Goal: Register for event/course

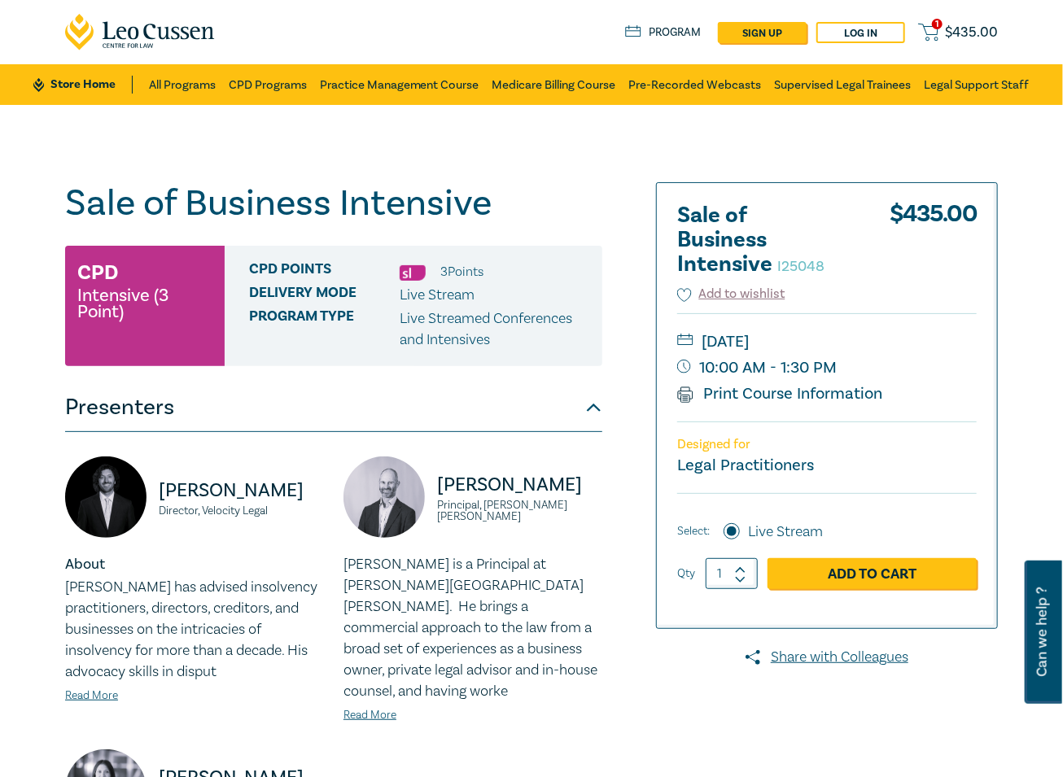
click at [610, 195] on div "Sale of Business Intensive I25048 CPD Intensive (3 Point) CPD Points 3 Point s …" at bounding box center [372, 638] width 635 height 913
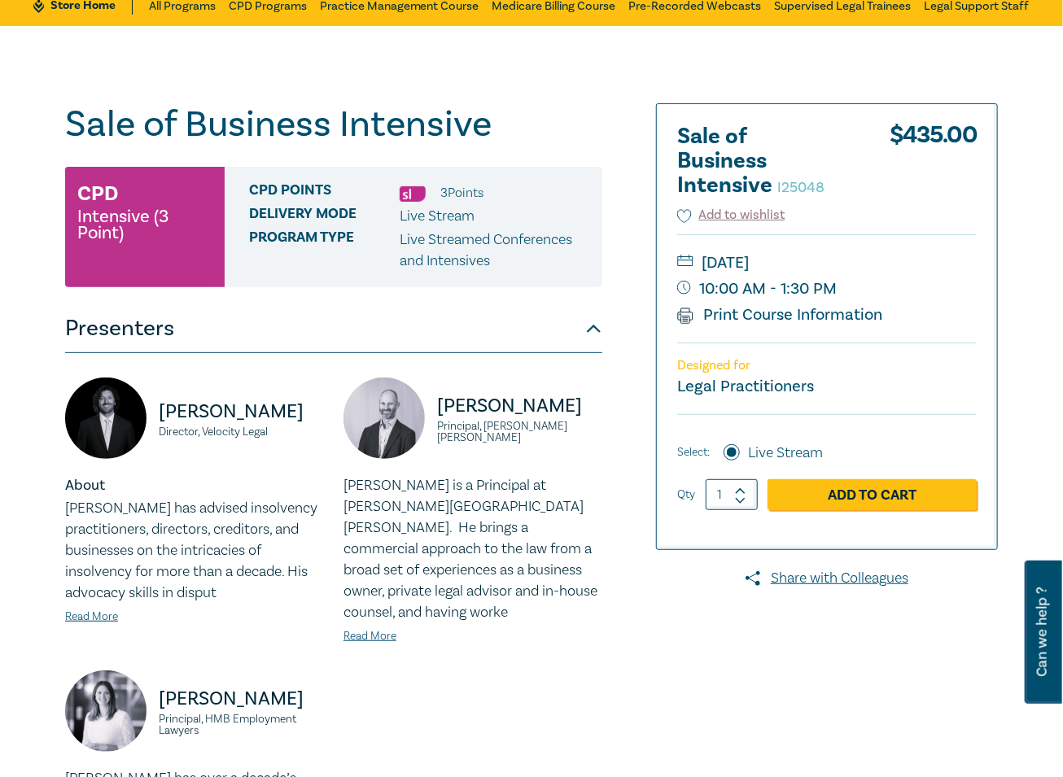
scroll to position [80, 0]
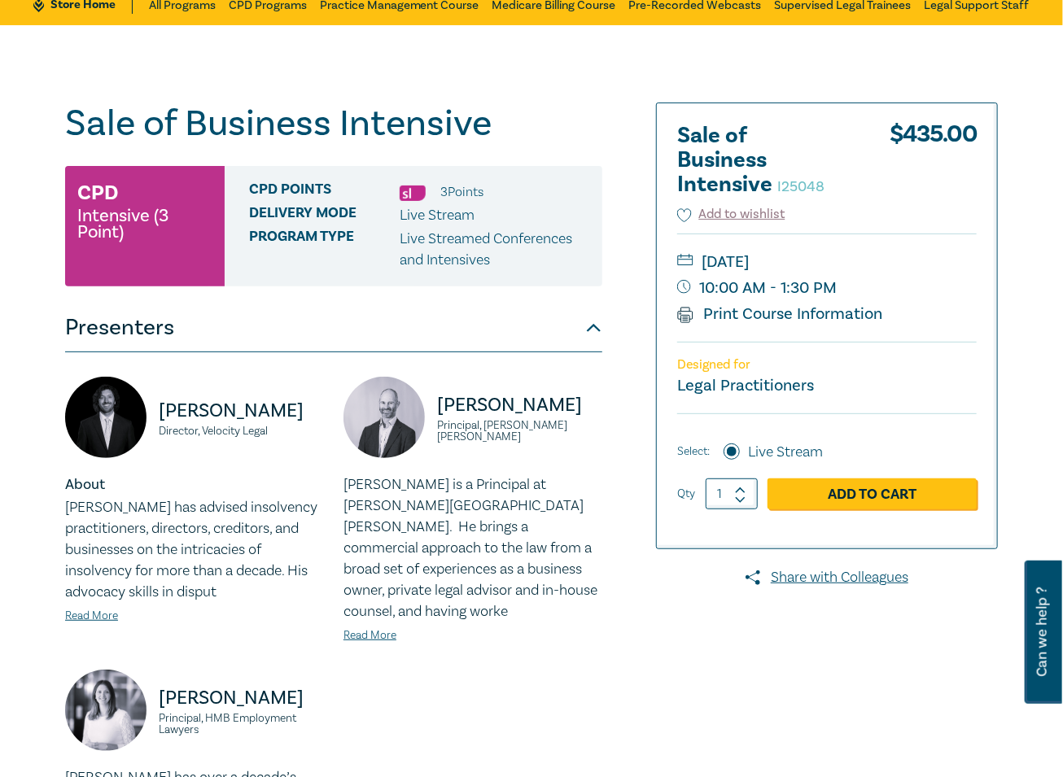
click at [465, 71] on div "Sale of Business Intensive I25048 CPD Intensive (3 Point) CPD Points 3 Point s …" at bounding box center [531, 558] width 1063 height 1067
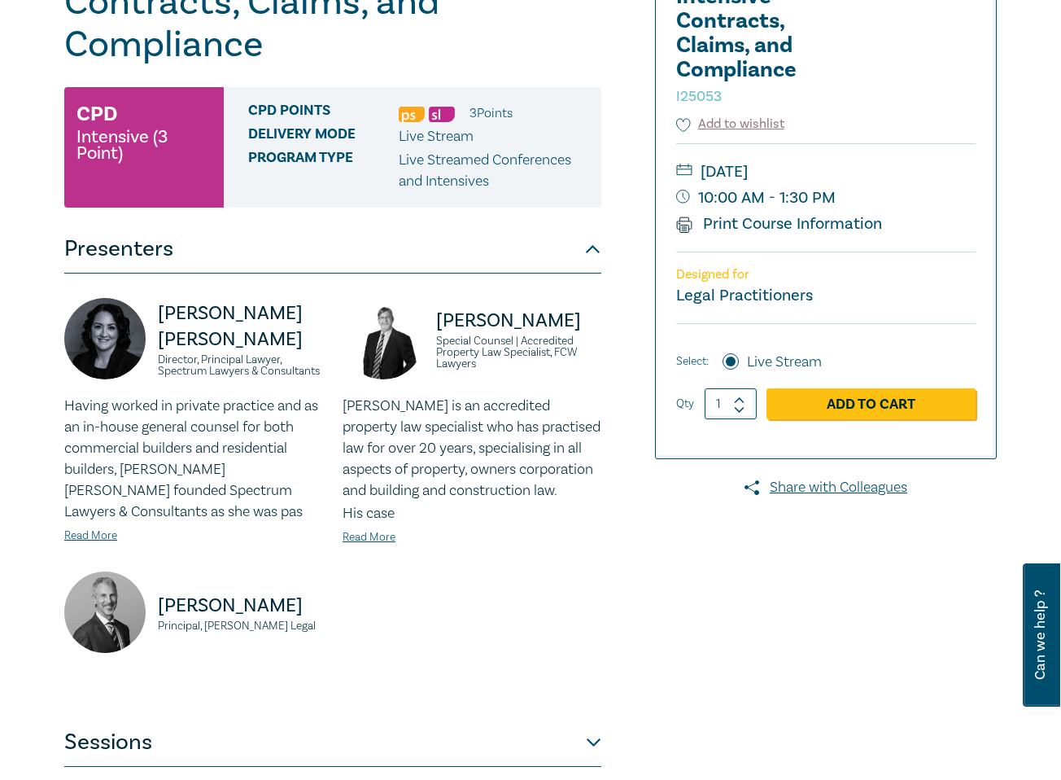
scroll to position [244, 0]
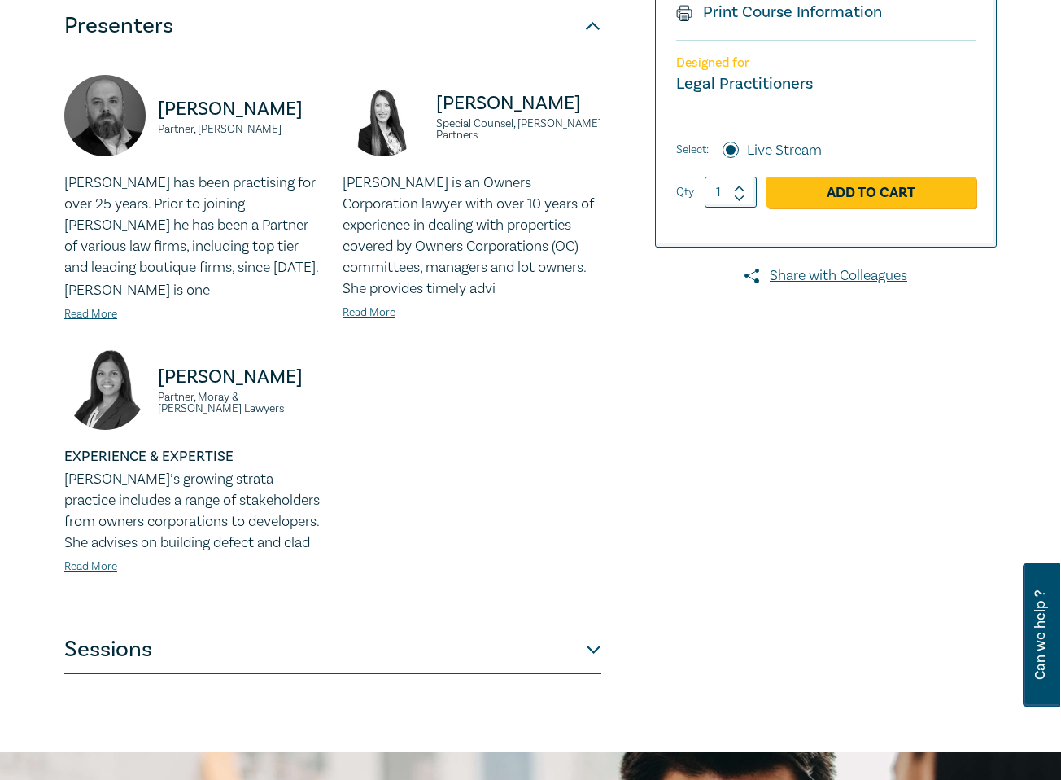
scroll to position [395, 0]
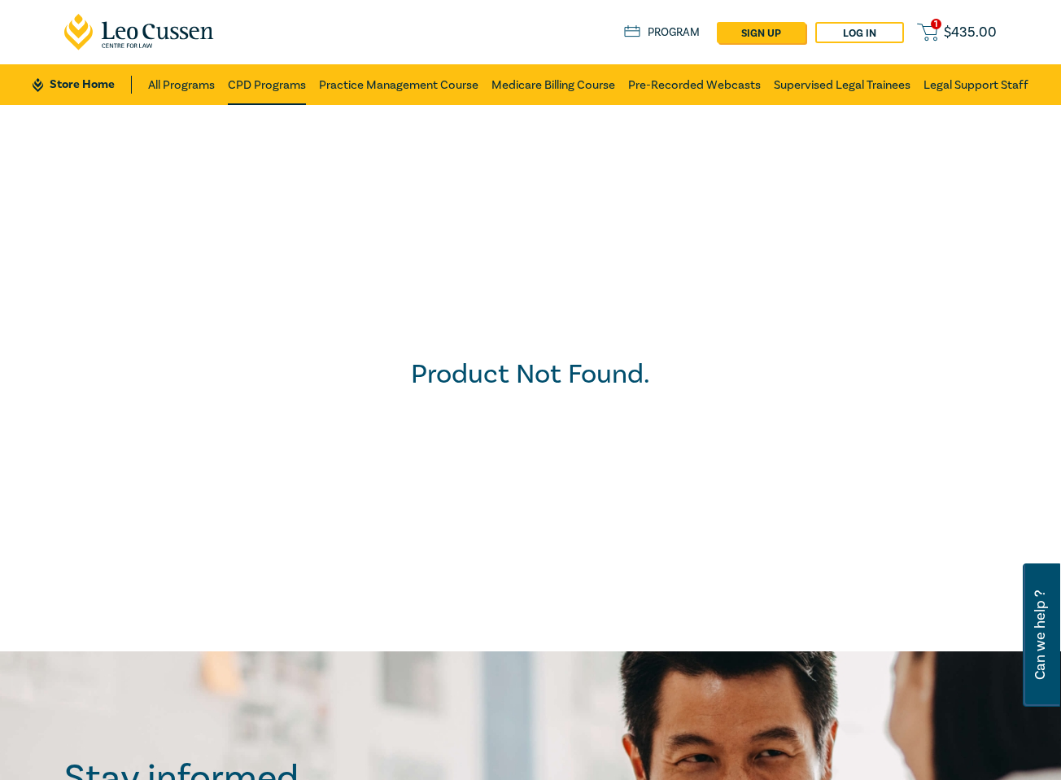
click at [255, 84] on link "CPD Programs" at bounding box center [267, 84] width 78 height 41
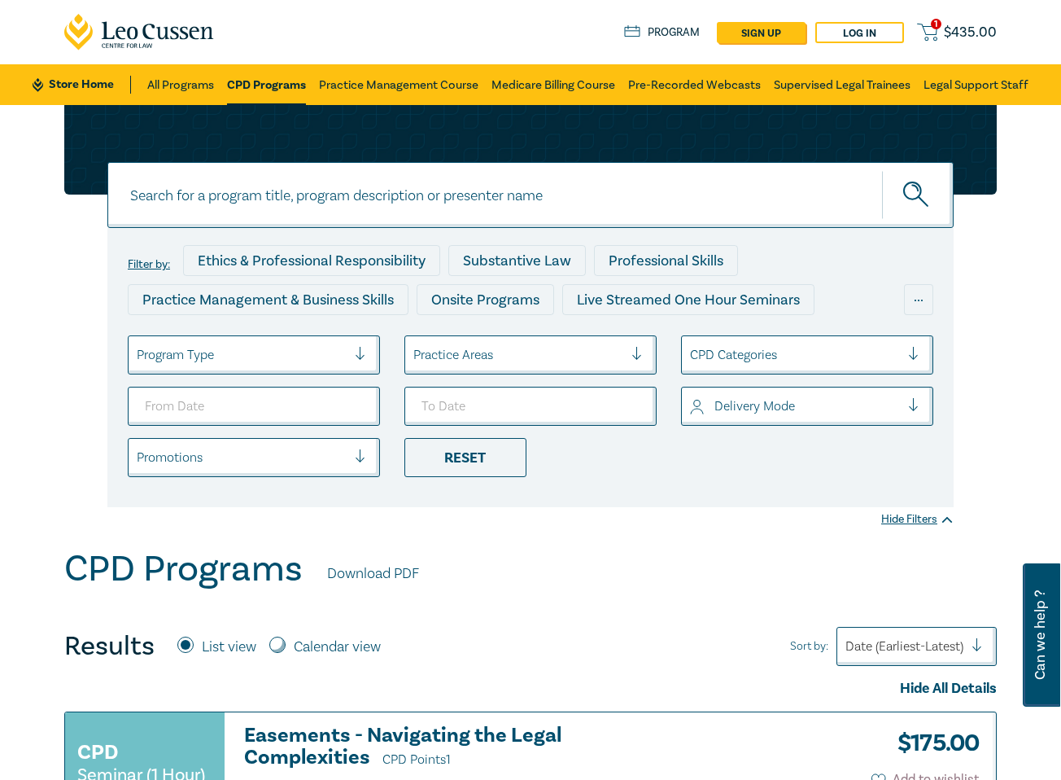
click at [345, 201] on input at bounding box center [530, 195] width 847 height 66
paste input "Agribusiness and Rural Law intensive"
type input "Agribusiness and Rural Law intensive"
click at [882, 170] on button "submit" at bounding box center [918, 195] width 72 height 50
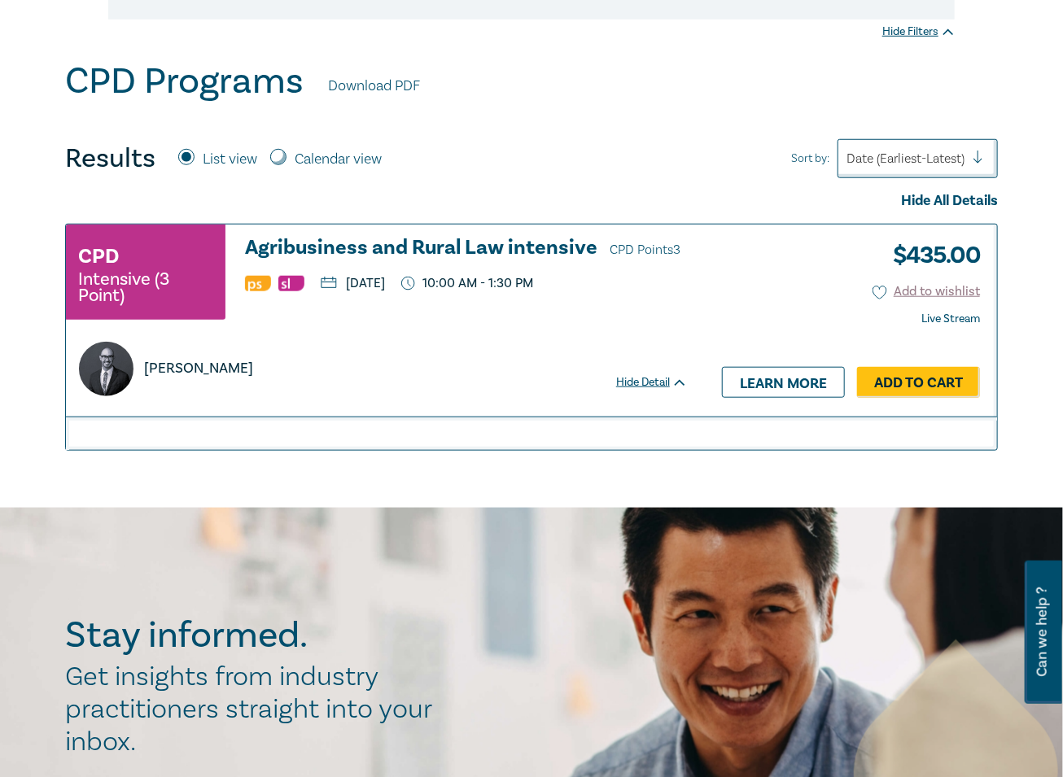
scroll to position [488, 0]
click at [433, 240] on h3 "Agribusiness and Rural Law intensive CPD Points 3" at bounding box center [466, 248] width 443 height 24
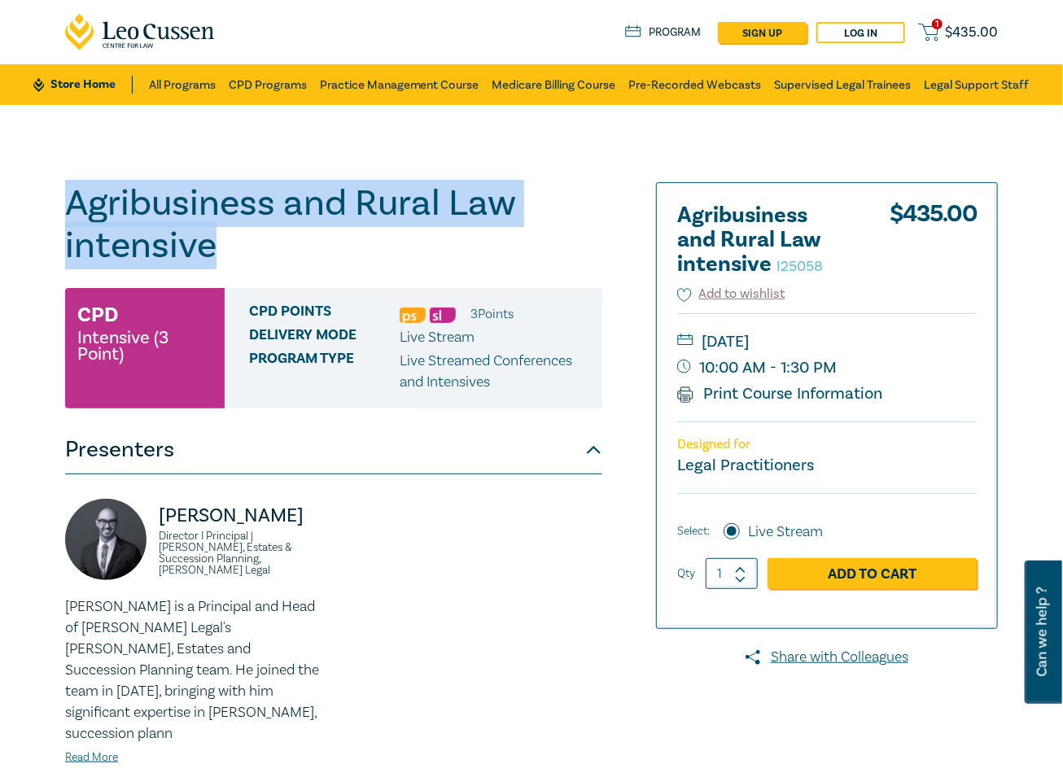
drag, startPoint x: 217, startPoint y: 249, endPoint x: -4, endPoint y: 189, distance: 229.5
copy h1 "Agribusiness and Rural Law intensive"
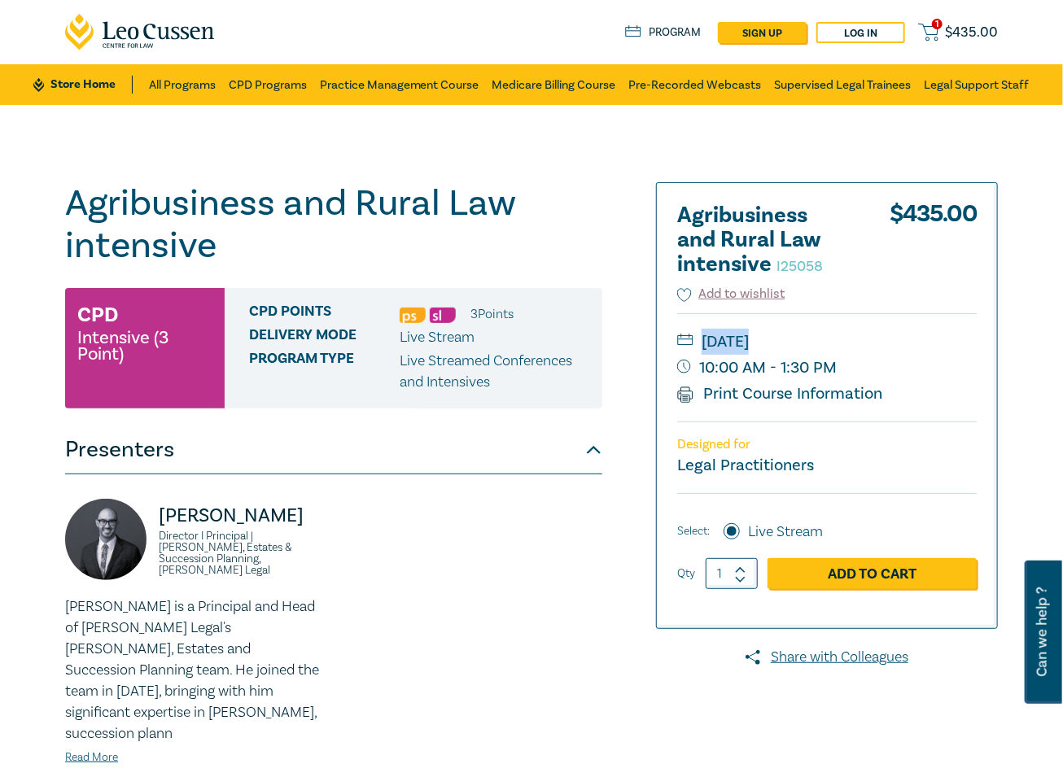
drag, startPoint x: 853, startPoint y: 370, endPoint x: 687, endPoint y: 330, distance: 170.8
click at [687, 330] on div "Wednesday, 26 November 2025 10:00 AM - 1:30 PM Print Course Information" at bounding box center [827, 367] width 300 height 108
click at [697, 331] on small "[DATE]" at bounding box center [827, 342] width 300 height 26
drag, startPoint x: 703, startPoint y: 335, endPoint x: 865, endPoint y: 376, distance: 167.0
click at [865, 376] on div "Wednesday, 26 November 2025 10:00 AM - 1:30 PM Print Course Information" at bounding box center [827, 367] width 300 height 108
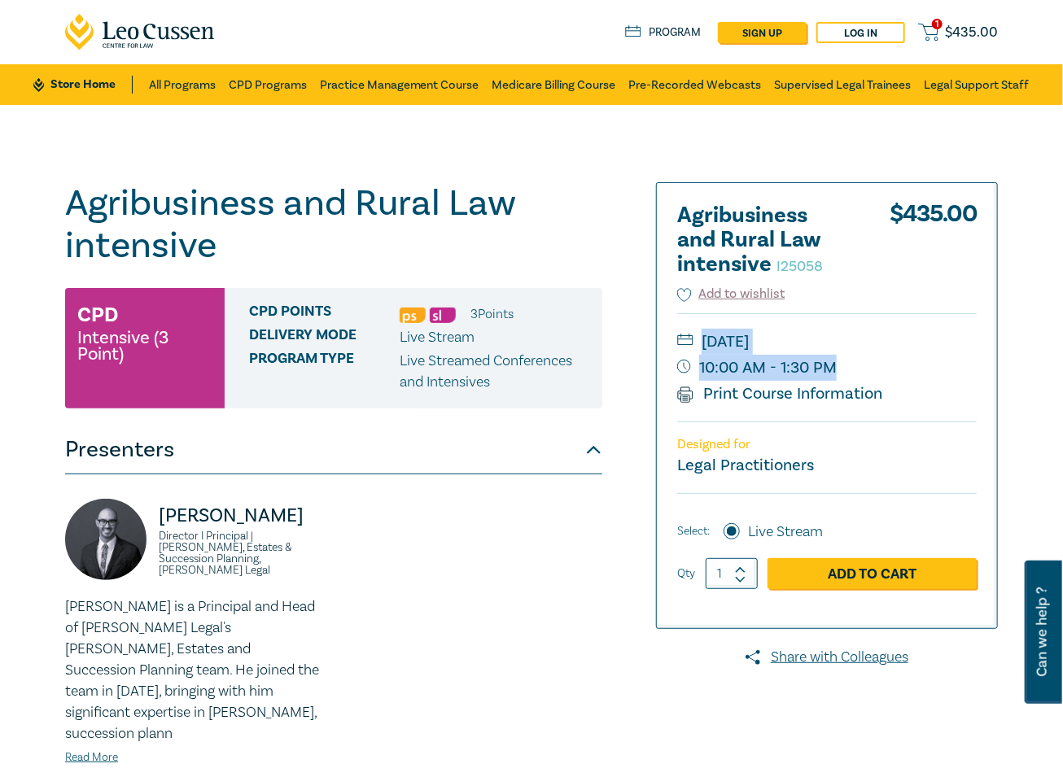
copy div "Wednesday, 26 November 2025 10:00 AM - 1:30 PM"
click at [905, 151] on div "Agribusiness and Rural Law intensive I25058 CPD Intensive (3 Point) CPD Points …" at bounding box center [531, 589] width 1063 height 969
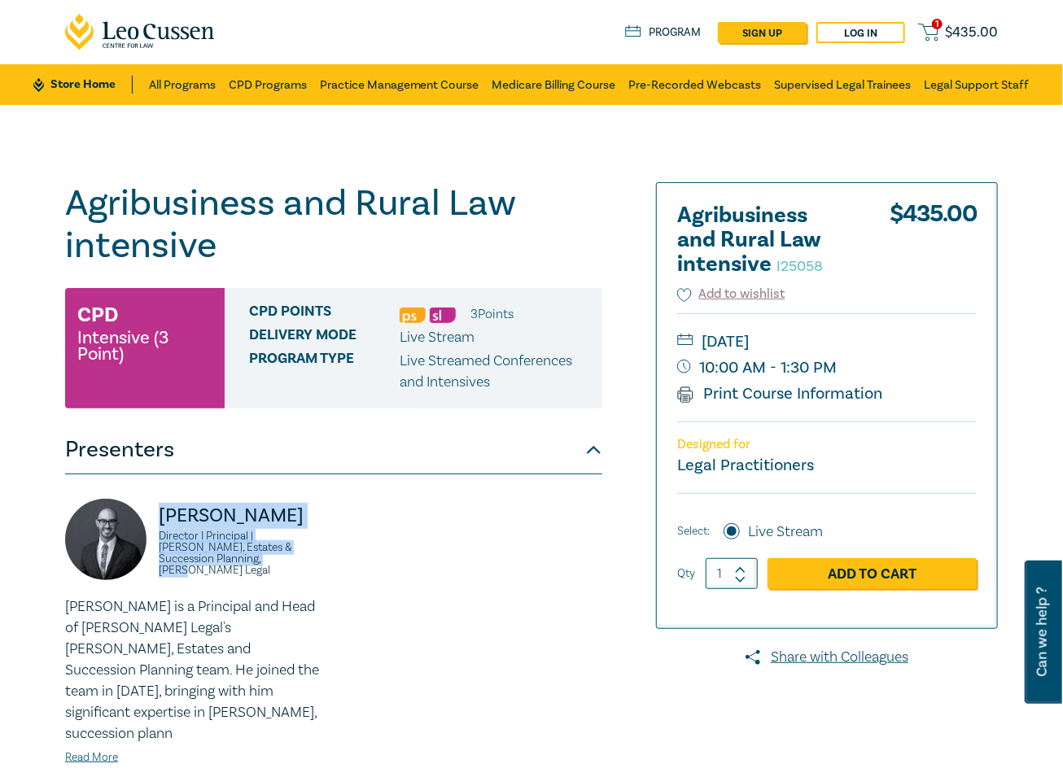
drag, startPoint x: 189, startPoint y: 568, endPoint x: 157, endPoint y: 523, distance: 55.6
click at [157, 523] on div "Stefan Manche Director I Principal | Wills, Estates & Succession Planning, Coul…" at bounding box center [194, 548] width 259 height 98
copy div "Stefan Manche Director I Principal | Wills, Estates & Succession Planning, Coul…"
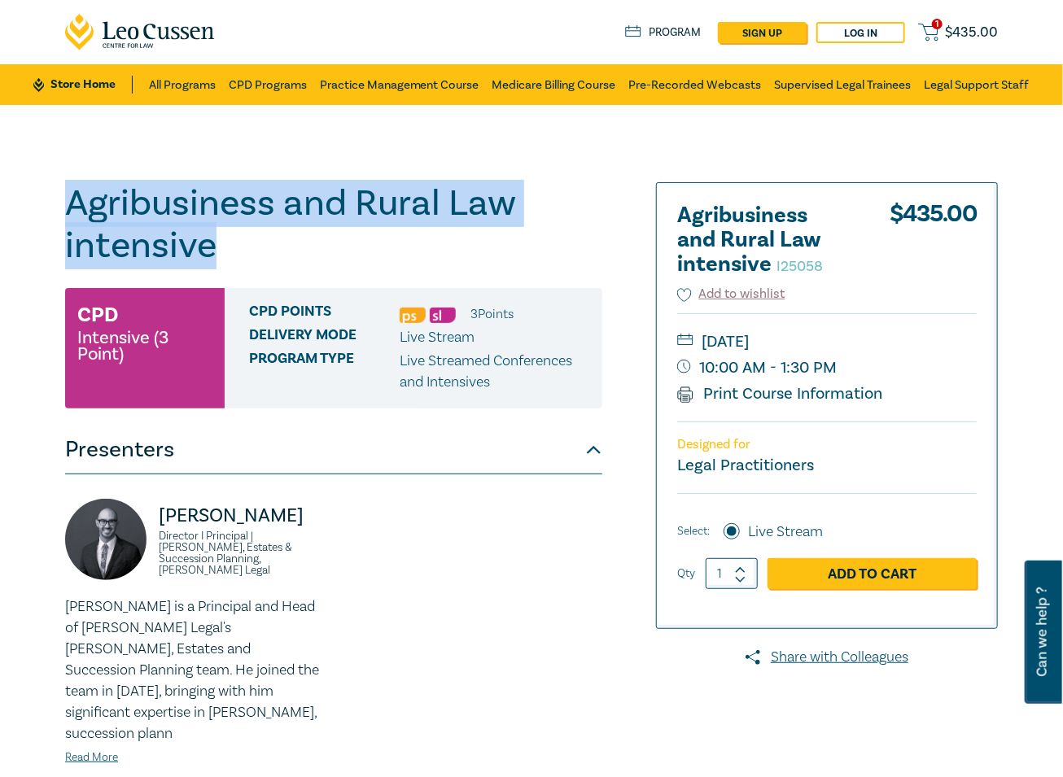
drag, startPoint x: 217, startPoint y: 248, endPoint x: 62, endPoint y: 206, distance: 160.4
click at [62, 206] on div "Agribusiness and Rural Law intensive I25058 CPD Intensive (3 Point) CPD Points …" at bounding box center [372, 589] width 635 height 814
drag, startPoint x: 260, startPoint y: 217, endPoint x: 217, endPoint y: 239, distance: 48.8
click at [260, 217] on h1 "Agribusiness and Rural Law intensive I25058" at bounding box center [333, 224] width 537 height 85
copy h1 "Agribusiness and Rural Law intensive"
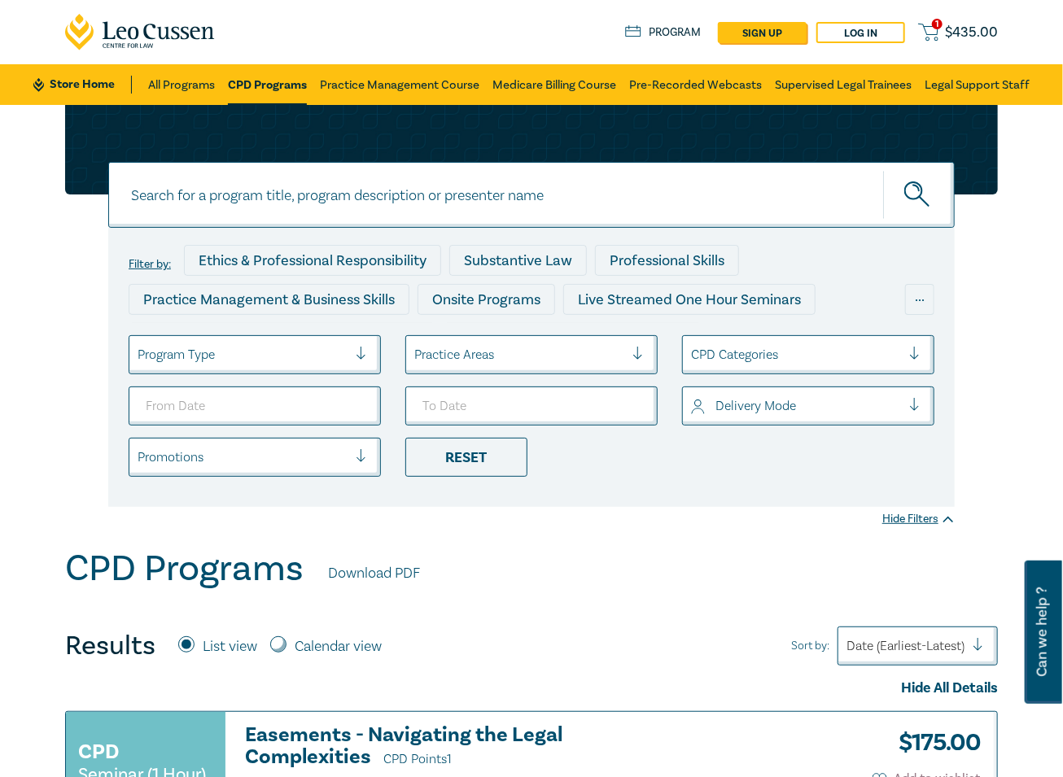
click at [274, 193] on input at bounding box center [531, 195] width 847 height 66
paste input "I25058"
type input "I25058"
click at [911, 185] on icon "submit" at bounding box center [918, 196] width 28 height 28
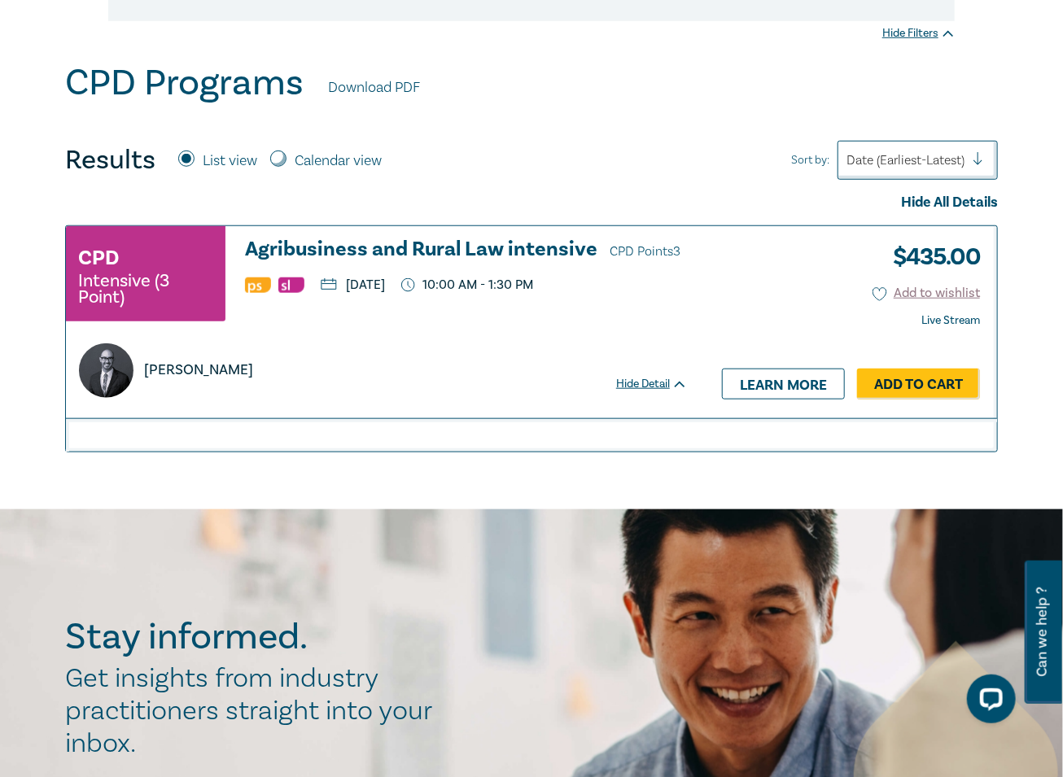
scroll to position [488, 0]
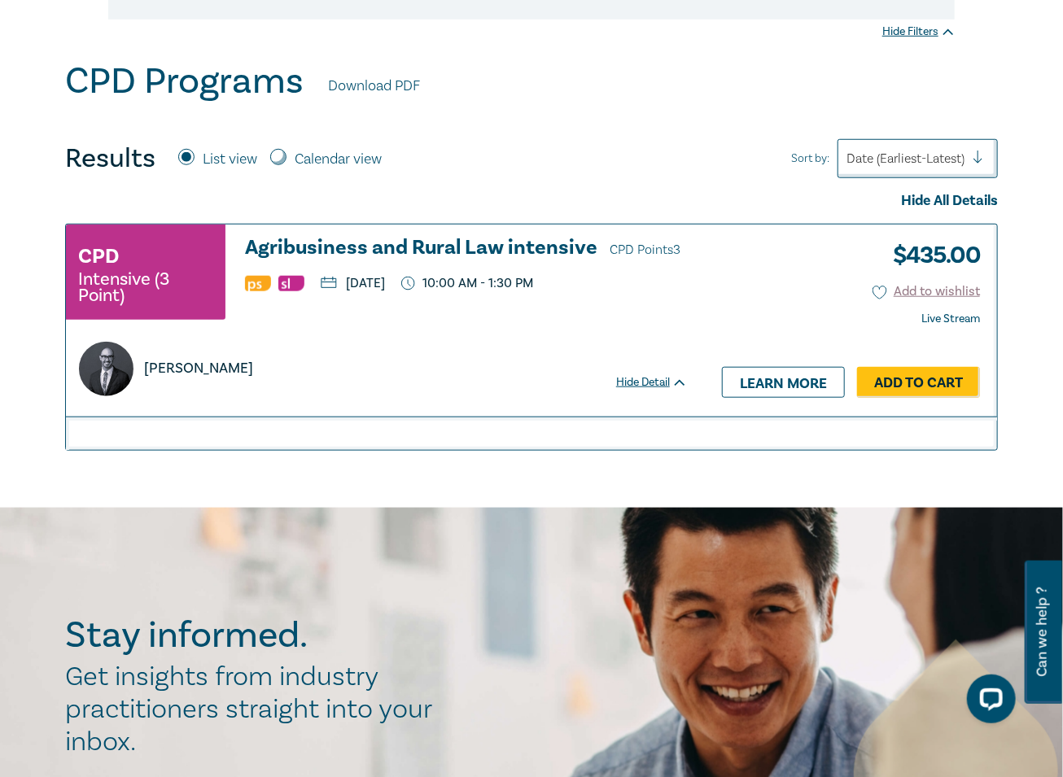
click at [469, 248] on h3 "Agribusiness and Rural Law intensive CPD Points 3" at bounding box center [466, 249] width 443 height 24
